Goal: Task Accomplishment & Management: Manage account settings

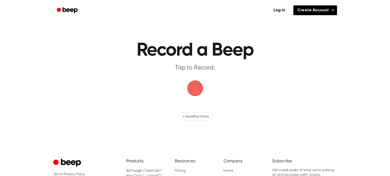
click at [318, 7] on link "Create Account" at bounding box center [315, 10] width 44 height 10
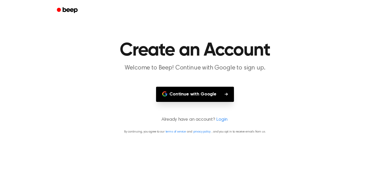
click at [215, 92] on button "Continue with Google" at bounding box center [195, 94] width 78 height 15
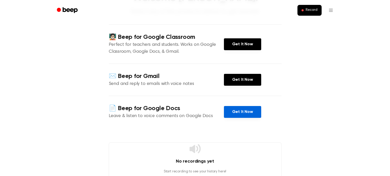
scroll to position [48, 0]
click at [242, 113] on link "Get It Now" at bounding box center [242, 112] width 37 height 12
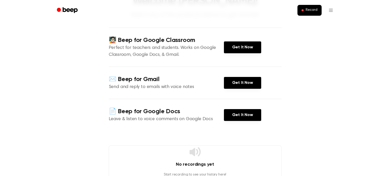
scroll to position [43, 0]
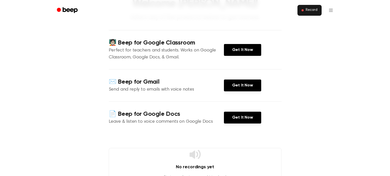
click at [311, 8] on span "Record" at bounding box center [311, 10] width 12 height 5
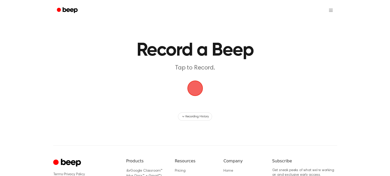
click at [195, 87] on span "button" at bounding box center [194, 88] width 19 height 19
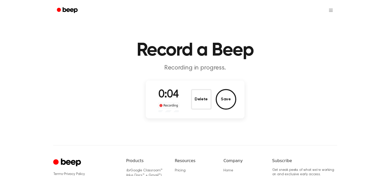
click at [179, 94] on div "0:04 Recording" at bounding box center [169, 99] width 30 height 25
click at [224, 100] on button "Save" at bounding box center [225, 99] width 21 height 21
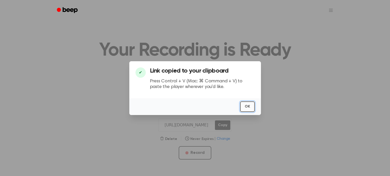
click at [249, 102] on button "OK" at bounding box center [247, 106] width 15 height 11
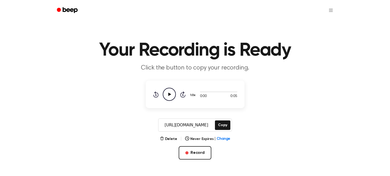
click at [64, 8] on icon "Beep" at bounding box center [69, 10] width 15 height 6
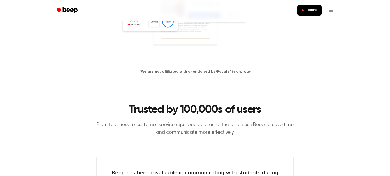
scroll to position [154, 0]
click at [374, 67] on div "*We are not affiliated with or endorsed by Google™ in any way" at bounding box center [194, 22] width 377 height 120
click at [287, 42] on link at bounding box center [194, 11] width 377 height 99
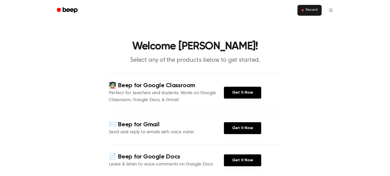
click at [315, 13] on button "Record" at bounding box center [309, 10] width 24 height 11
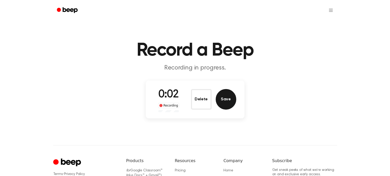
click at [223, 100] on button "Save" at bounding box center [225, 99] width 21 height 21
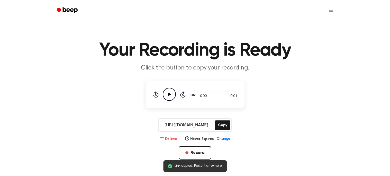
click at [171, 137] on button "Delete" at bounding box center [168, 138] width 17 height 5
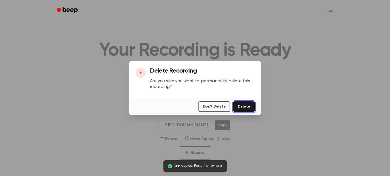
click at [243, 108] on button "Delete" at bounding box center [243, 106] width 21 height 11
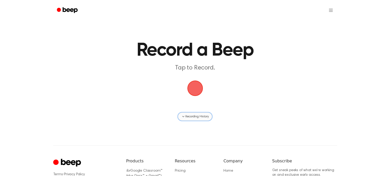
click at [194, 116] on span "Recording History" at bounding box center [196, 116] width 23 height 5
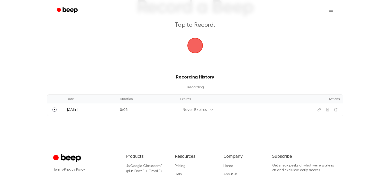
scroll to position [42, 0]
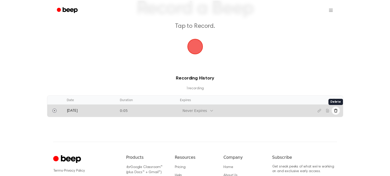
click at [336, 110] on icon "Delete recording" at bounding box center [335, 110] width 3 height 3
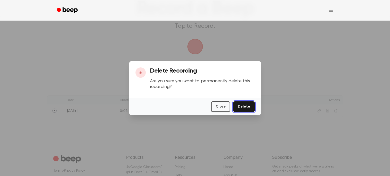
click at [252, 106] on button "Delete" at bounding box center [243, 106] width 21 height 11
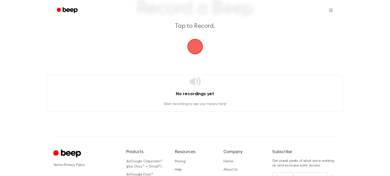
click at [246, 121] on div "Record a Beep Tap to Record. No recordings yet Start recording to see your hist…" at bounding box center [195, 95] width 390 height 275
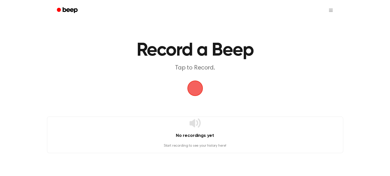
click at [66, 6] on icon "Beep" at bounding box center [68, 9] width 22 height 7
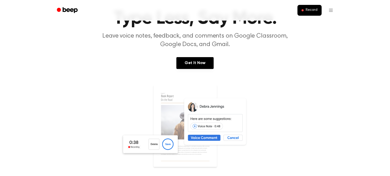
scroll to position [31, 0]
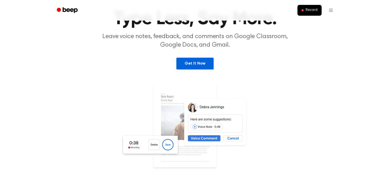
click at [197, 66] on link "Get It Now" at bounding box center [194, 64] width 37 height 12
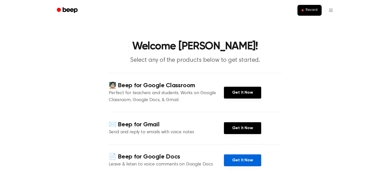
click at [247, 161] on link "Get It Now" at bounding box center [242, 160] width 37 height 12
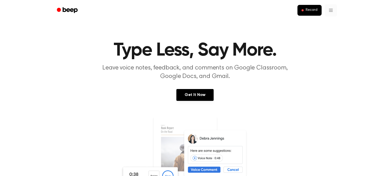
click at [321, 21] on link "Recording History" at bounding box center [320, 23] width 32 height 8
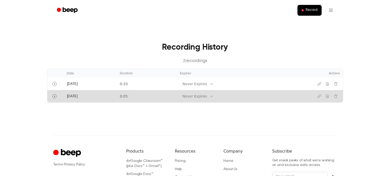
click at [235, 98] on td "Never Expires" at bounding box center [239, 96] width 125 height 12
click at [52, 97] on button "Play" at bounding box center [54, 96] width 8 height 8
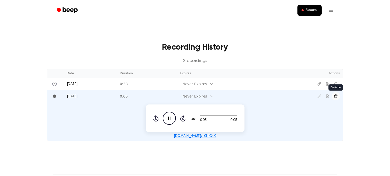
click at [334, 97] on icon "Delete recording" at bounding box center [335, 95] width 3 height 3
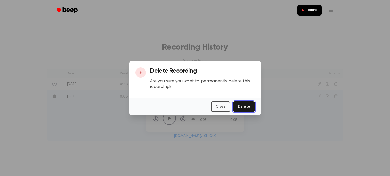
click at [250, 107] on button "Delete" at bounding box center [243, 106] width 21 height 11
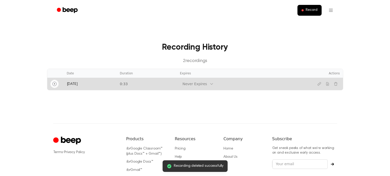
click at [55, 83] on icon "Play" at bounding box center [54, 84] width 4 height 4
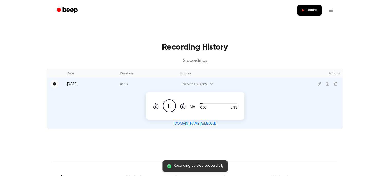
click at [55, 83] on icon "Pause" at bounding box center [54, 83] width 3 height 3
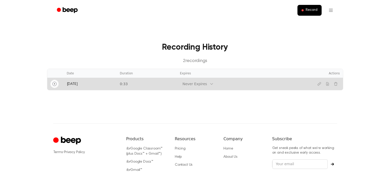
click at [55, 83] on icon "Play" at bounding box center [54, 84] width 4 height 4
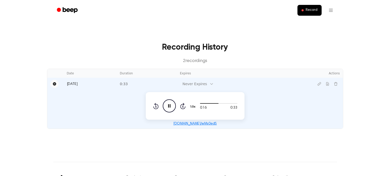
click at [230, 52] on h3 "Recording History" at bounding box center [194, 47] width 279 height 12
click at [296, 65] on div "Recording History 2 recording s Date Duration Expires Actions Today 0:33 Never …" at bounding box center [195, 85] width 296 height 88
click at [318, 85] on icon "Copy link" at bounding box center [318, 83] width 3 height 3
click at [133, 81] on td "0:33" at bounding box center [147, 84] width 60 height 12
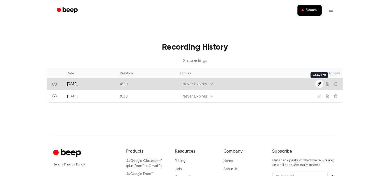
click at [319, 85] on icon "Copy link" at bounding box center [319, 84] width 4 height 4
